Goal: Find specific page/section: Find specific page/section

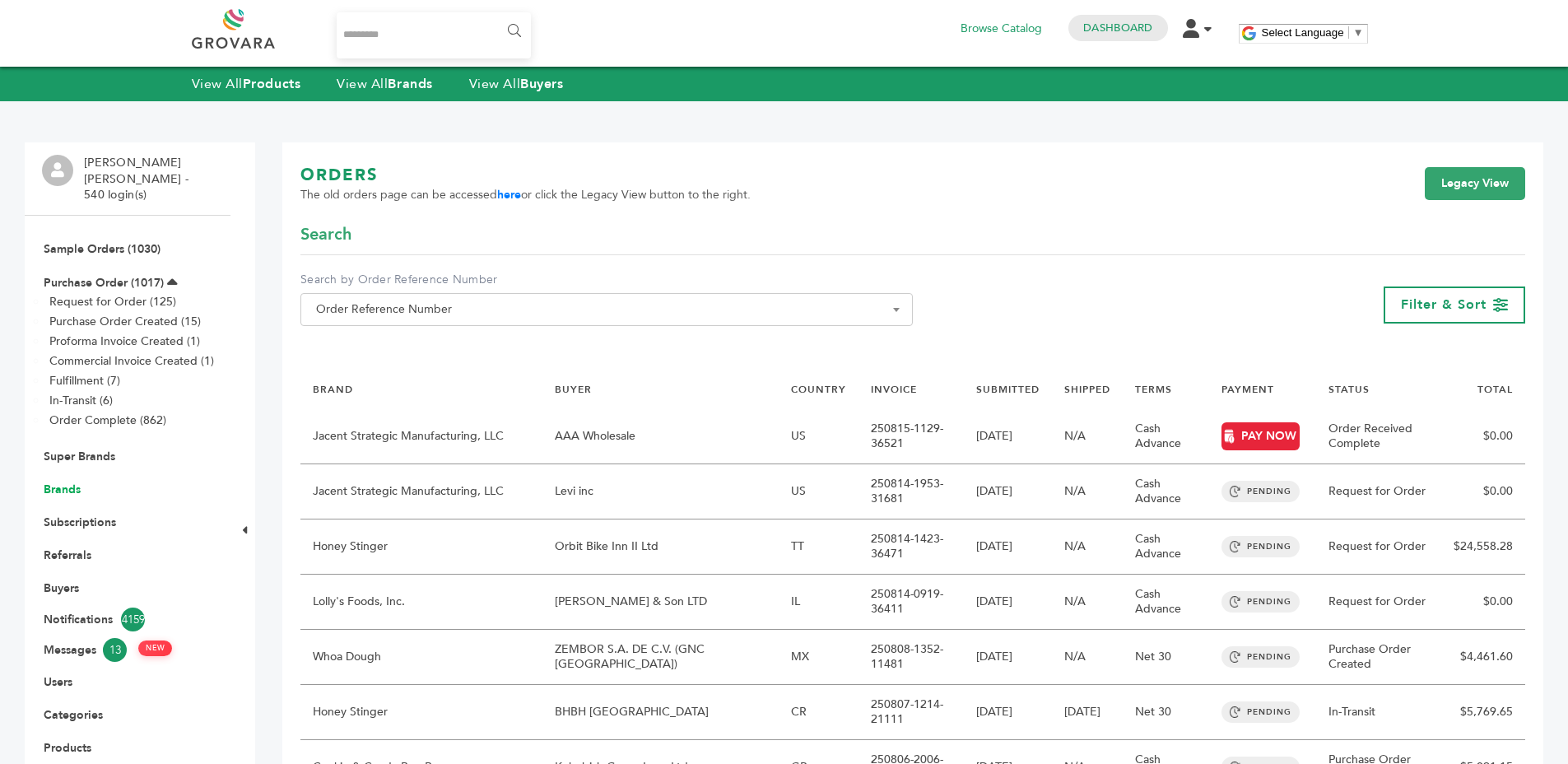
click at [71, 482] on link "Brands" at bounding box center [62, 490] width 37 height 16
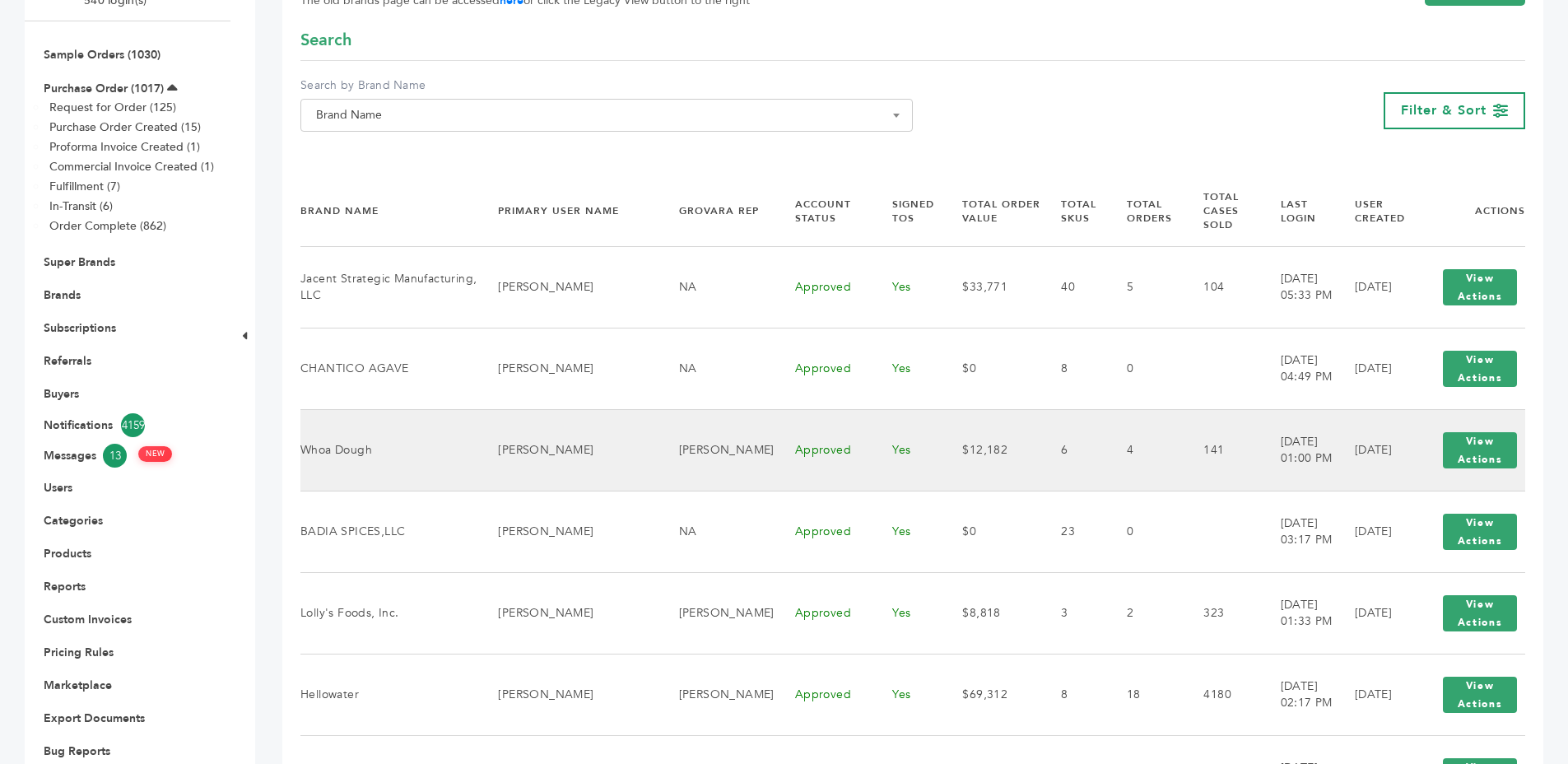
scroll to position [452, 0]
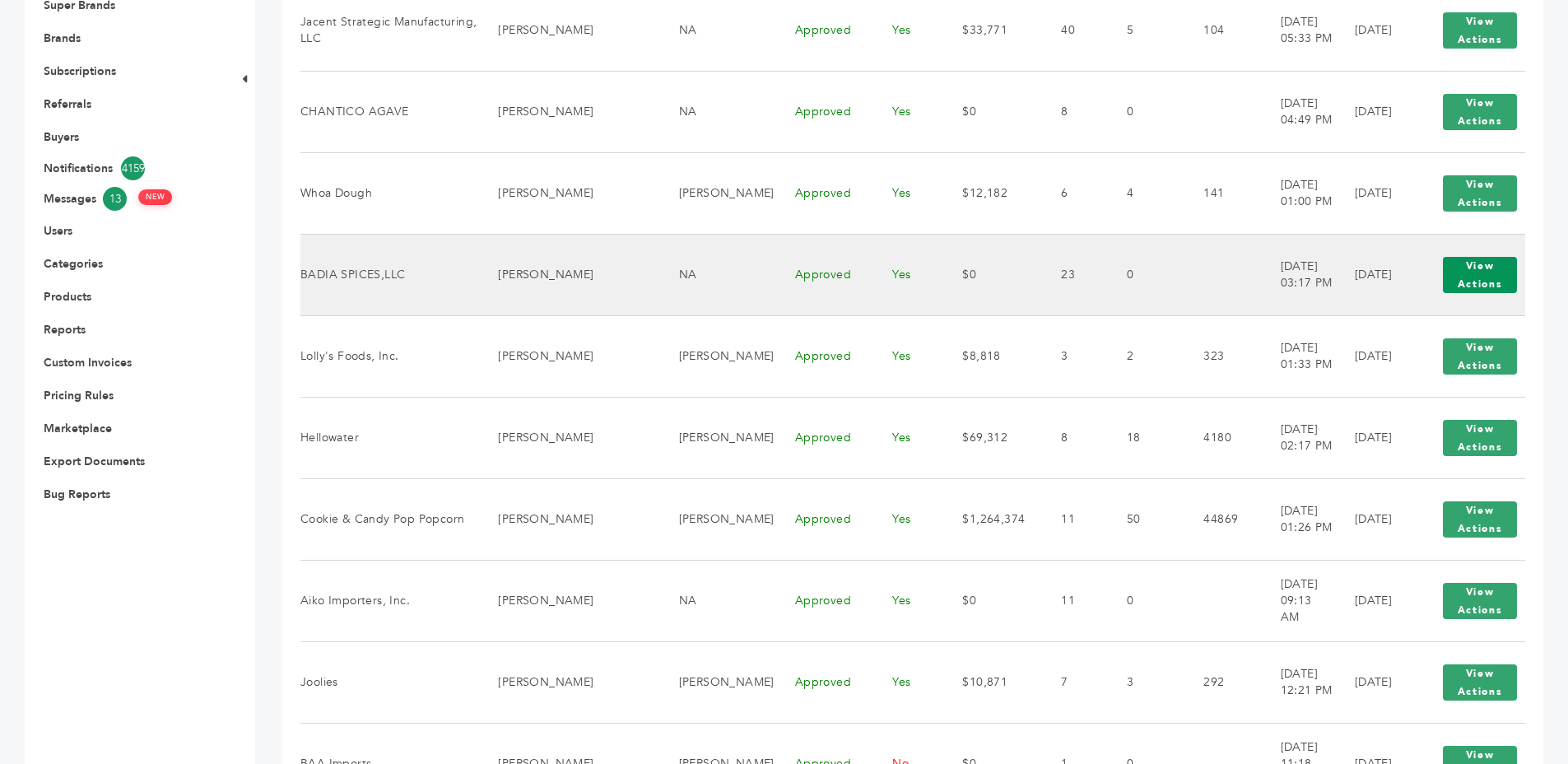
click at [1482, 262] on button "View Actions" at bounding box center [1480, 274] width 74 height 36
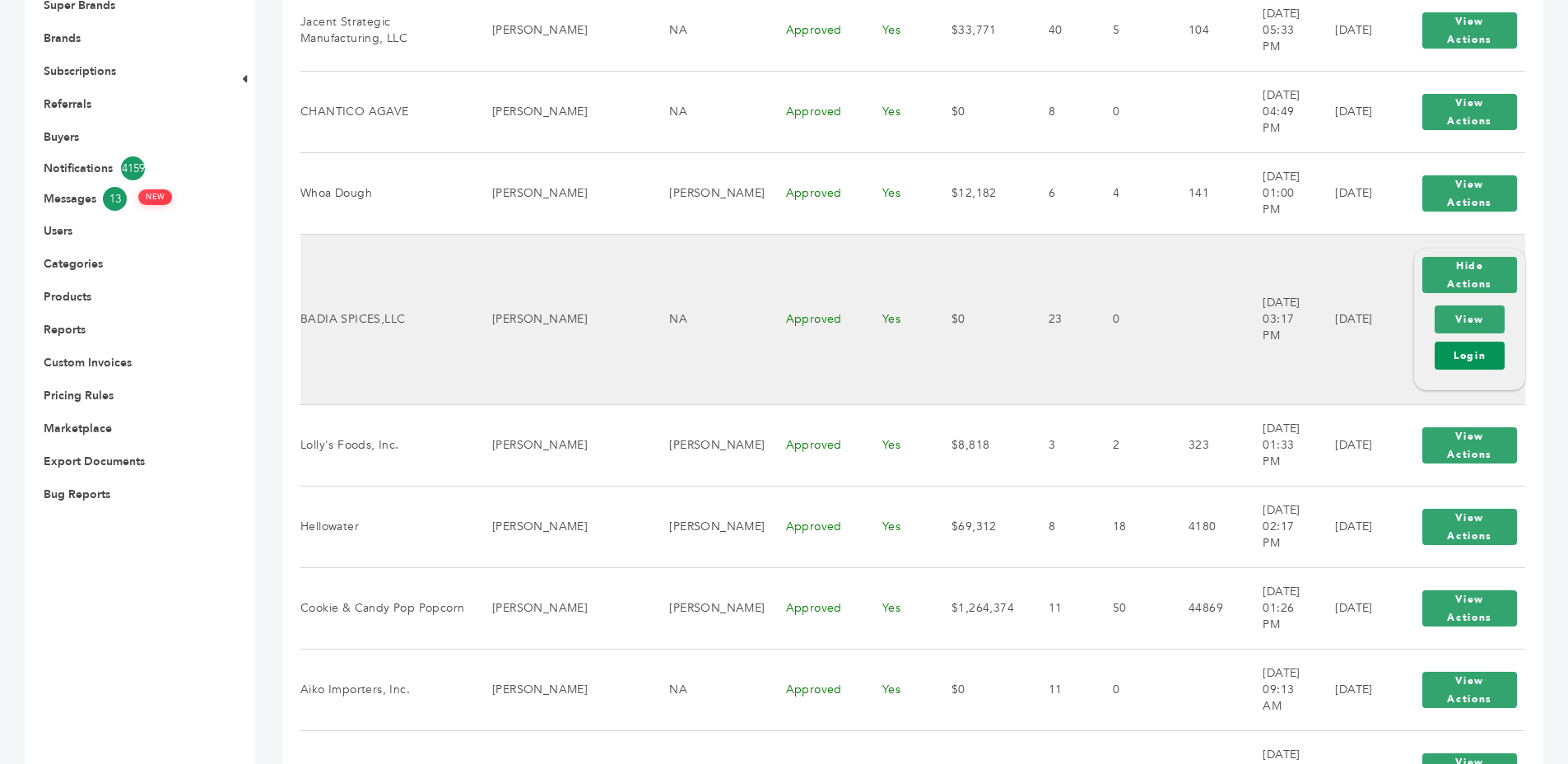
click at [1480, 341] on link "Login" at bounding box center [1469, 356] width 70 height 28
